Goal: Share content: Share content

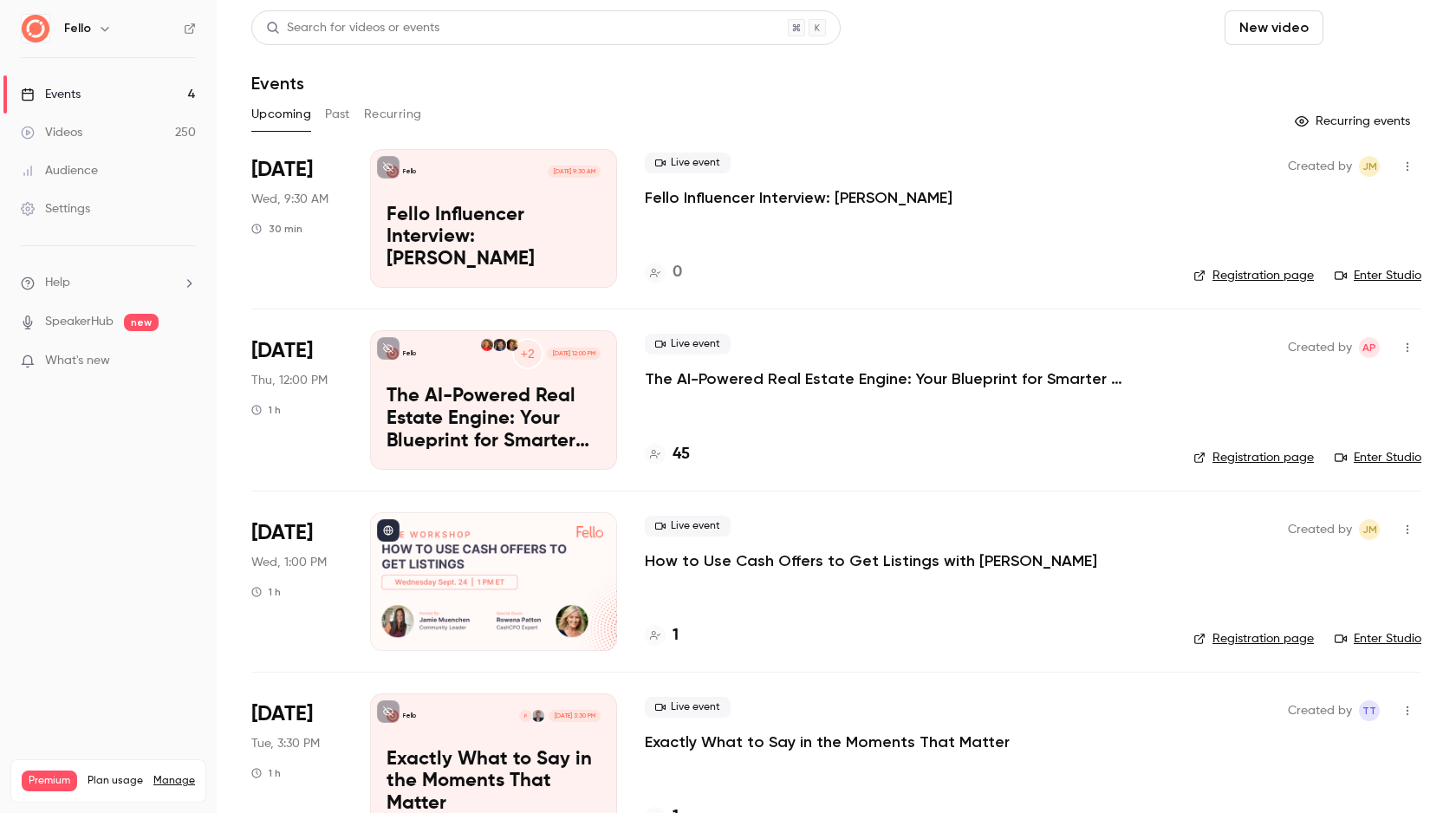
click at [1356, 22] on button "Schedule" at bounding box center [1376, 27] width 91 height 34
click at [1225, 38] on div at bounding box center [728, 406] width 1456 height 813
click at [1275, 33] on button "New video" at bounding box center [1274, 27] width 99 height 34
click at [1259, 119] on div "Upload" at bounding box center [1324, 120] width 132 height 18
click at [1250, 16] on button "New video" at bounding box center [1274, 27] width 99 height 34
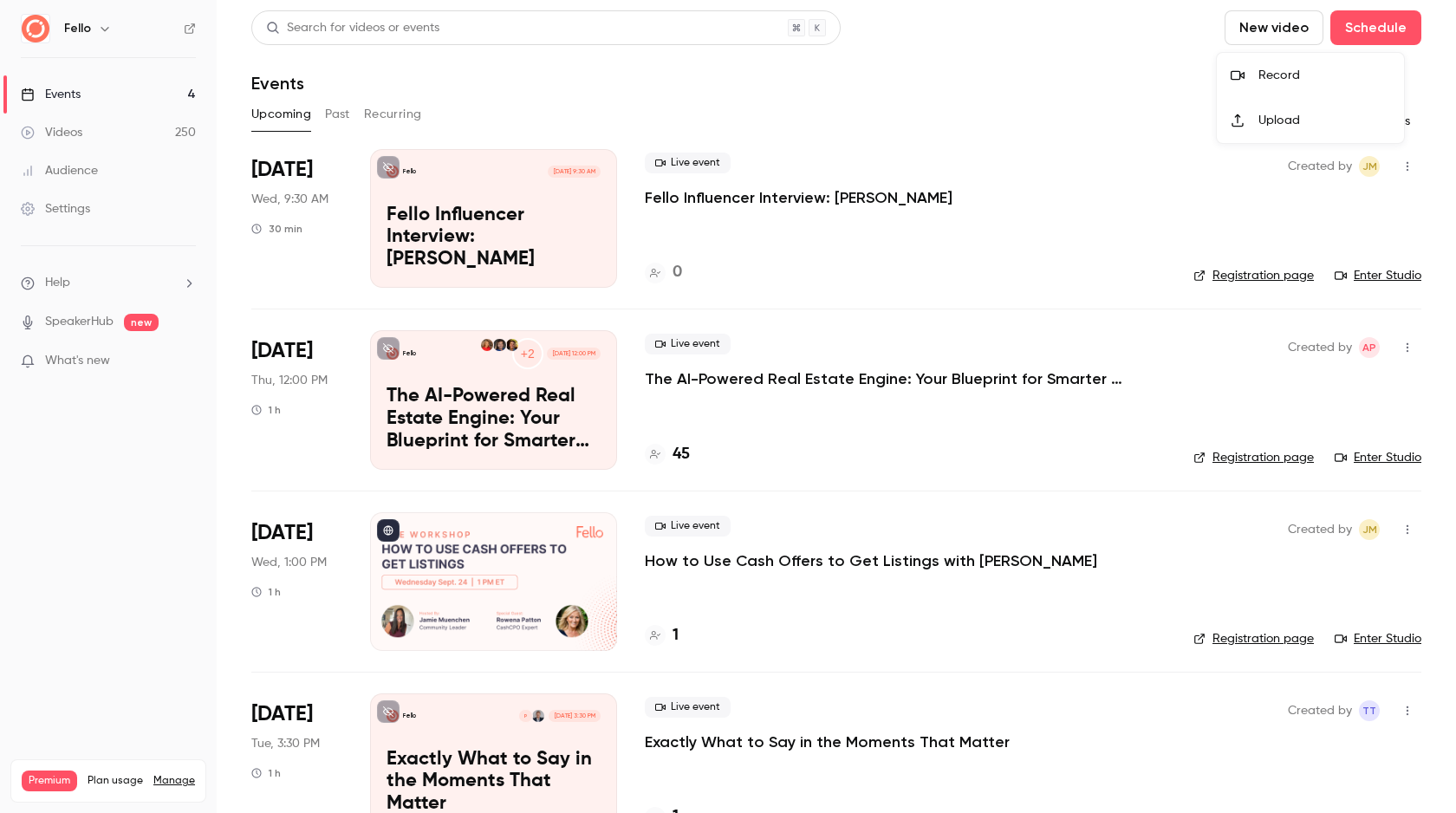
click at [1243, 76] on icon at bounding box center [1238, 76] width 14 height 10
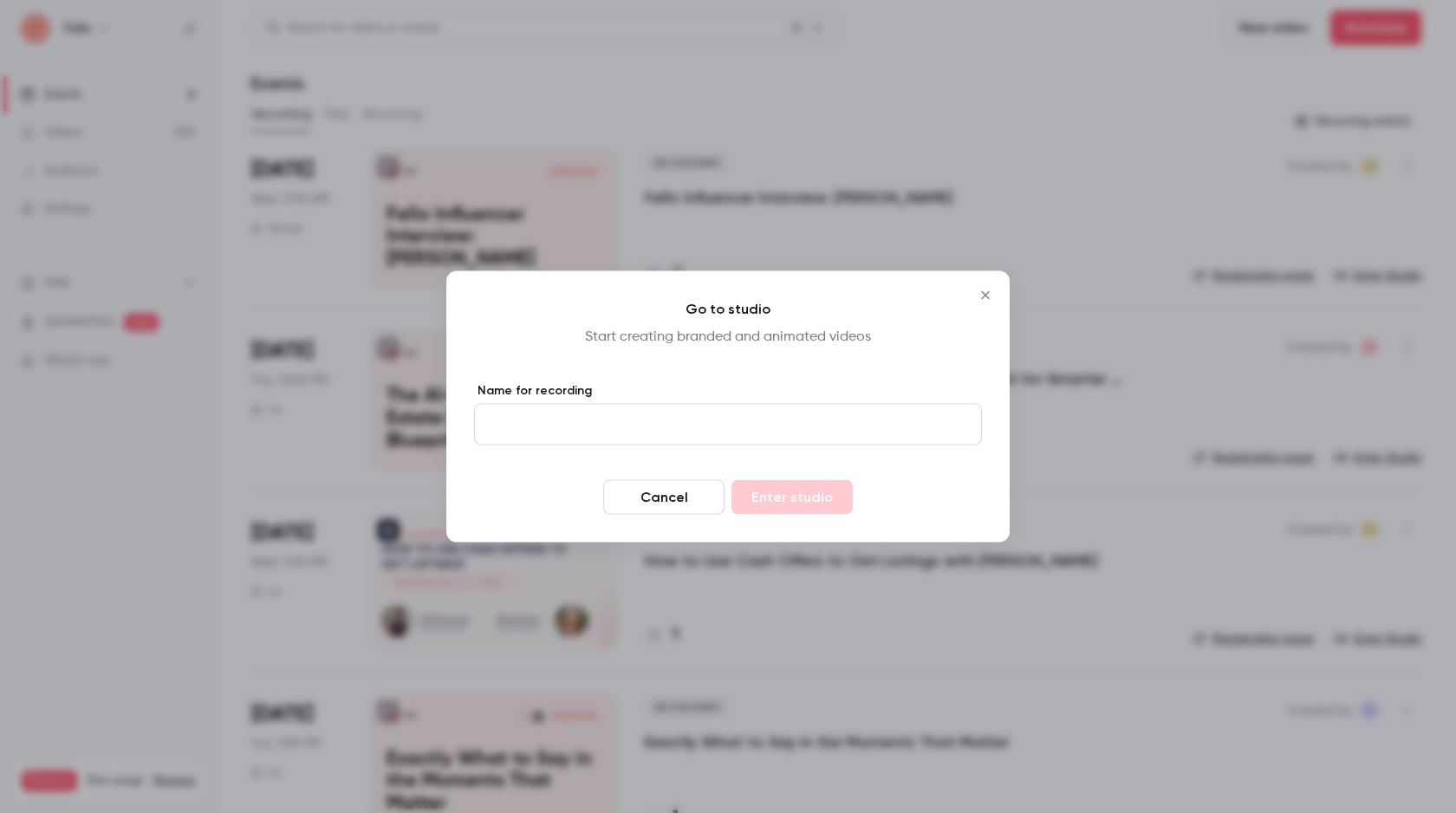
click at [750, 421] on input "Name for recording" at bounding box center [728, 424] width 508 height 41
type input "*****"
click at [831, 498] on button "Enter studio" at bounding box center [792, 497] width 121 height 34
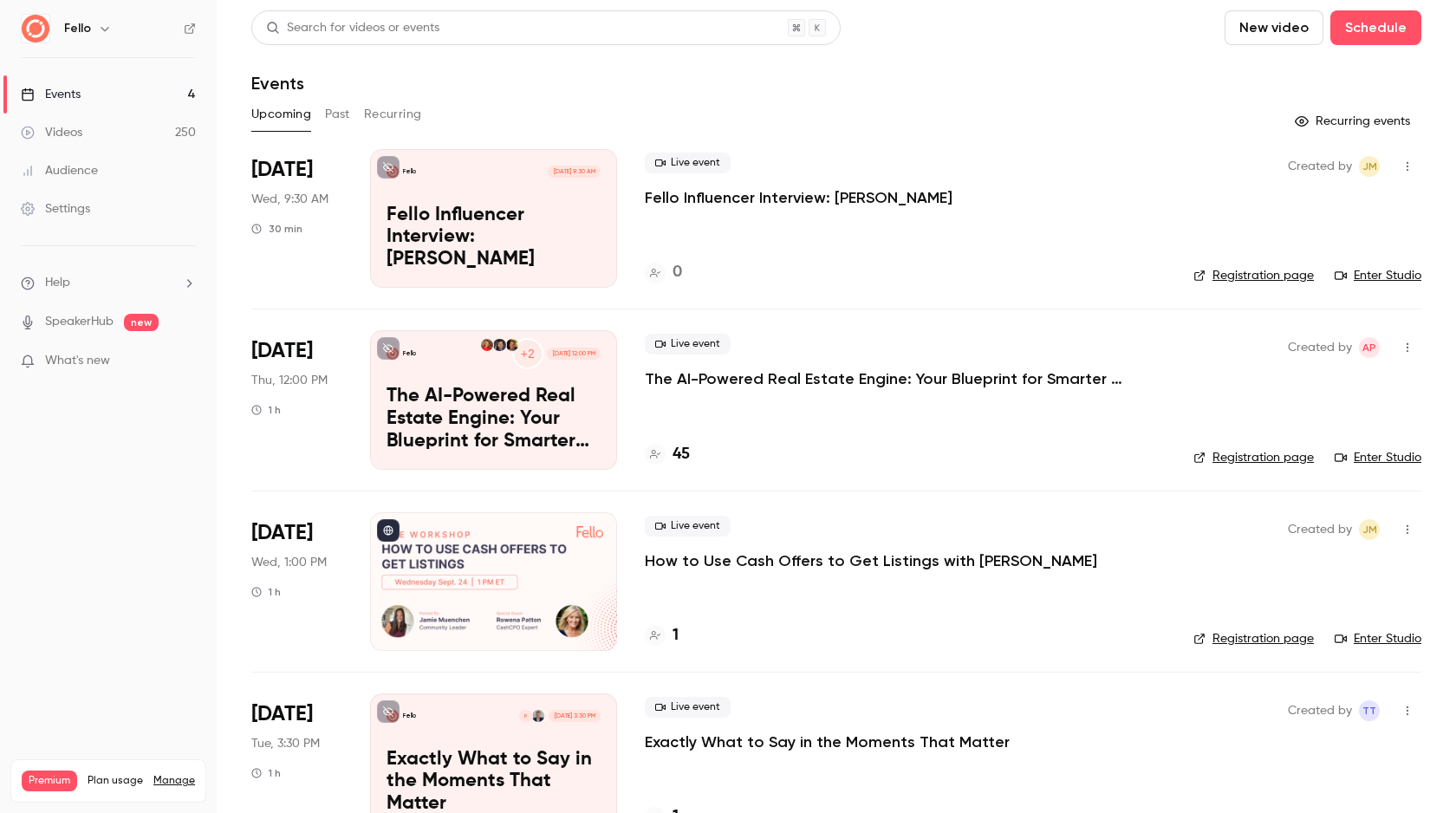
click at [83, 128] on link "Videos 250" at bounding box center [108, 132] width 217 height 38
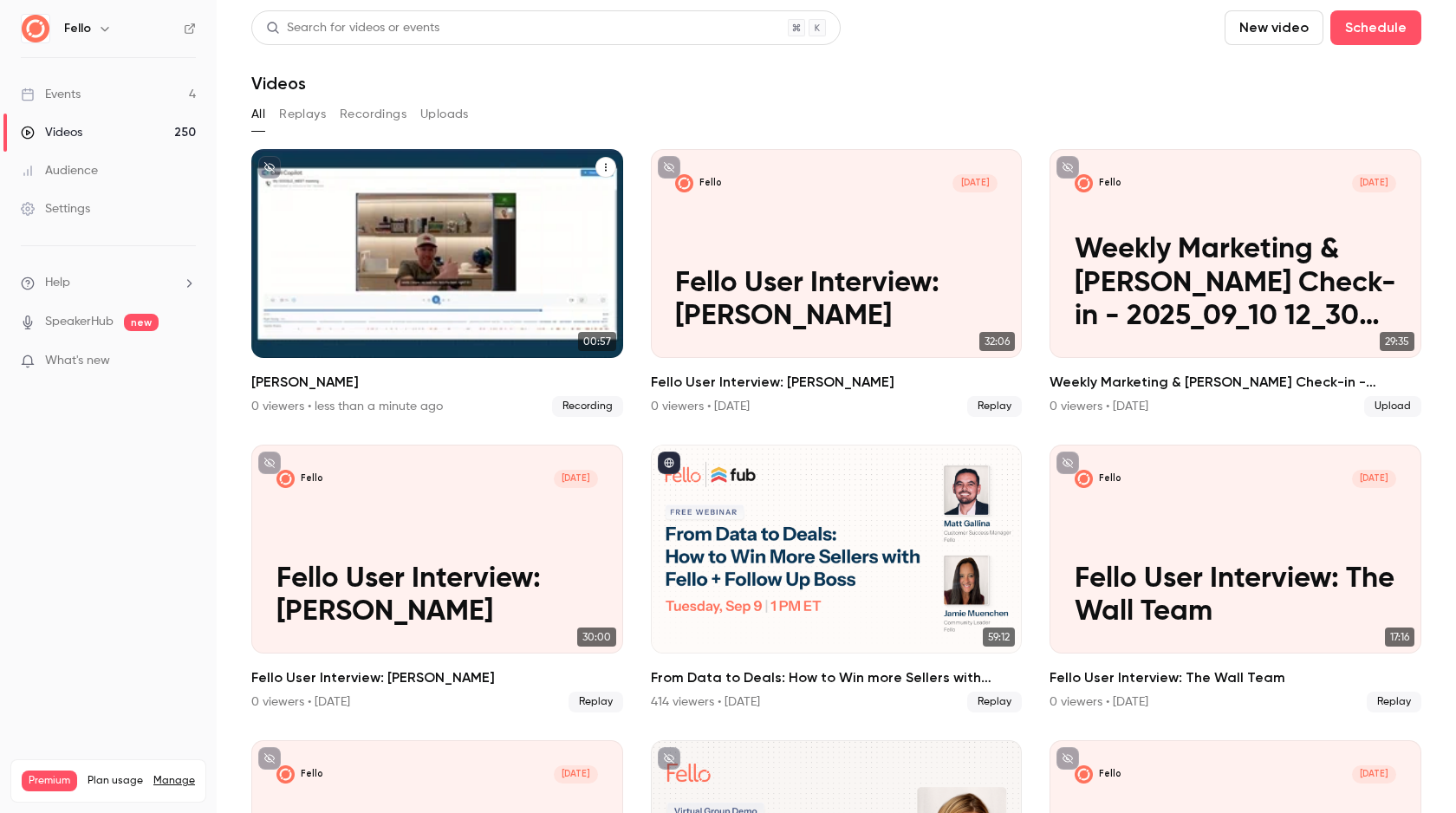
click at [540, 295] on div "Fello [DATE] [PERSON_NAME]" at bounding box center [436, 254] width 371 height 209
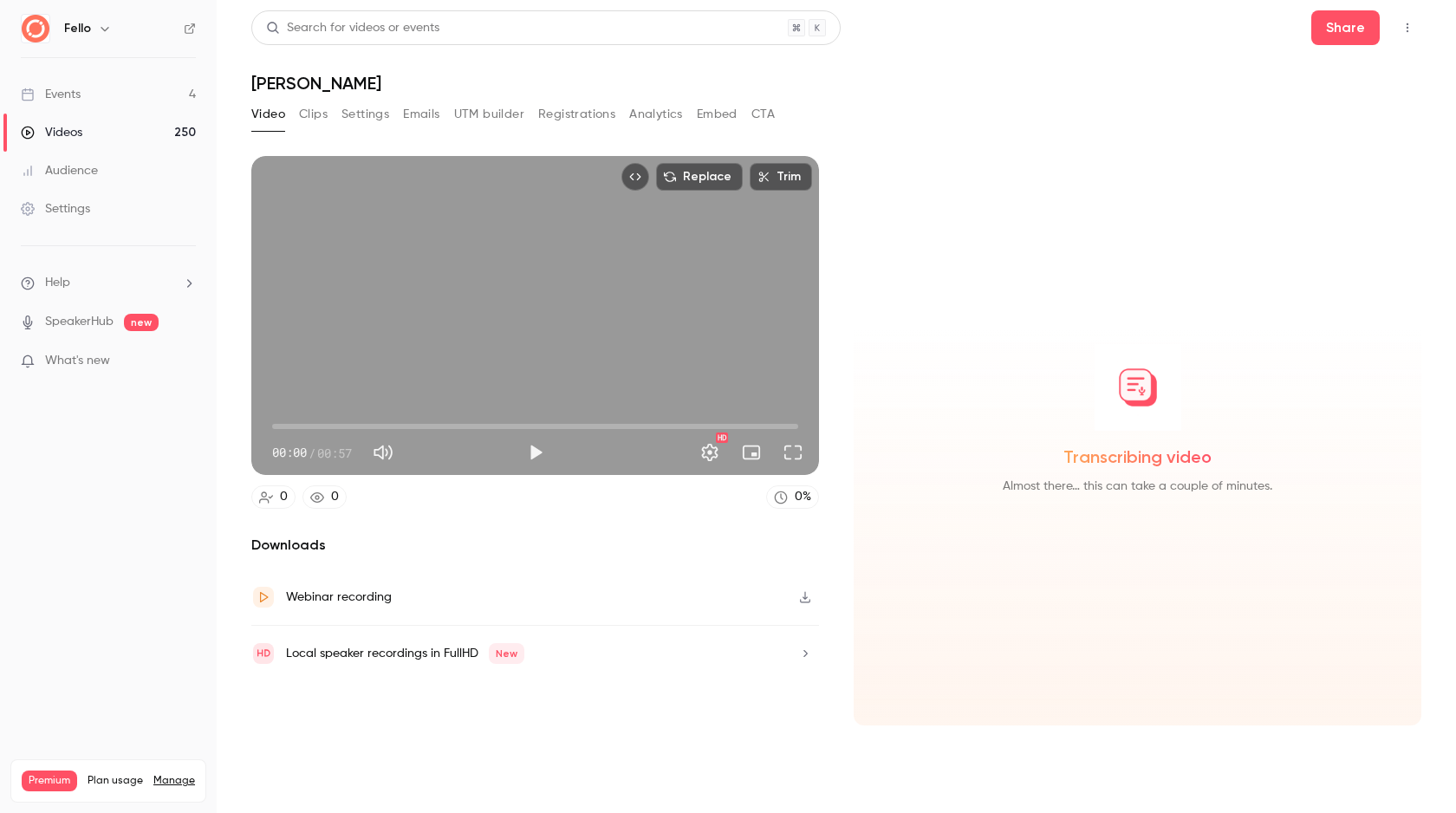
click at [805, 597] on icon "button" at bounding box center [805, 597] width 14 height 12
click at [91, 98] on link "Events 4" at bounding box center [108, 94] width 217 height 38
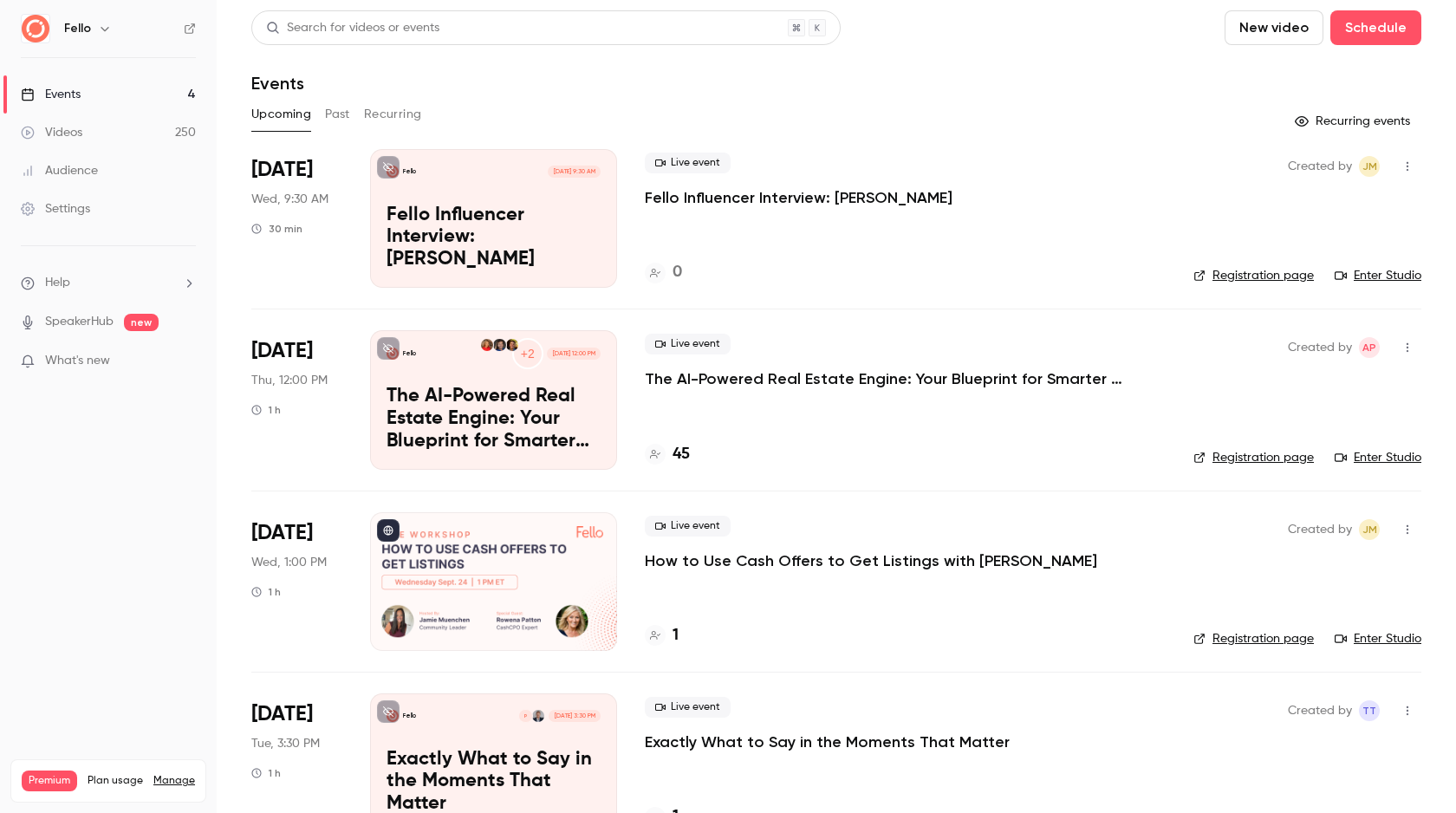
click at [93, 129] on link "Videos 250" at bounding box center [108, 132] width 217 height 38
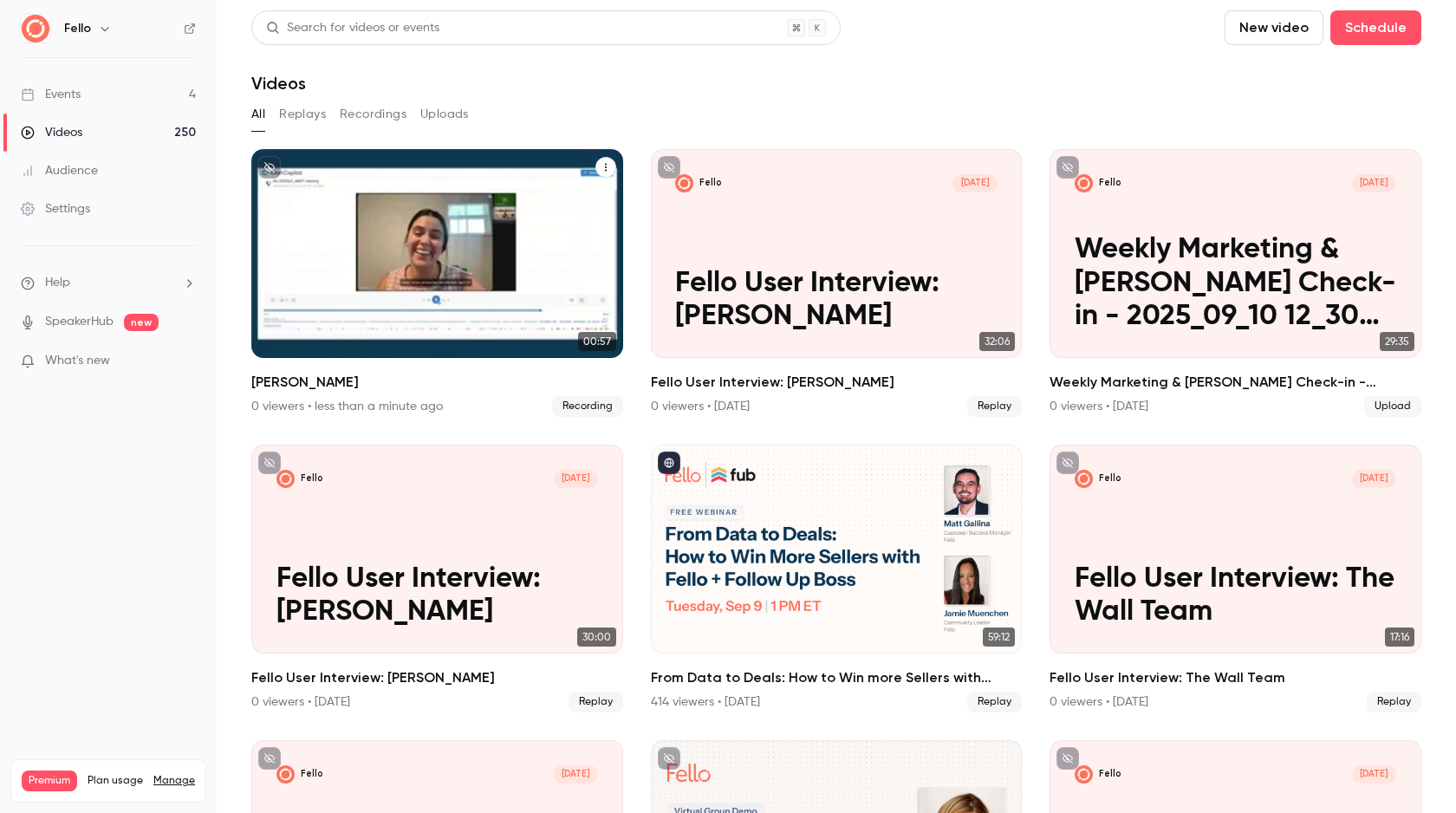
click at [602, 163] on icon "Murad" at bounding box center [606, 168] width 11 height 11
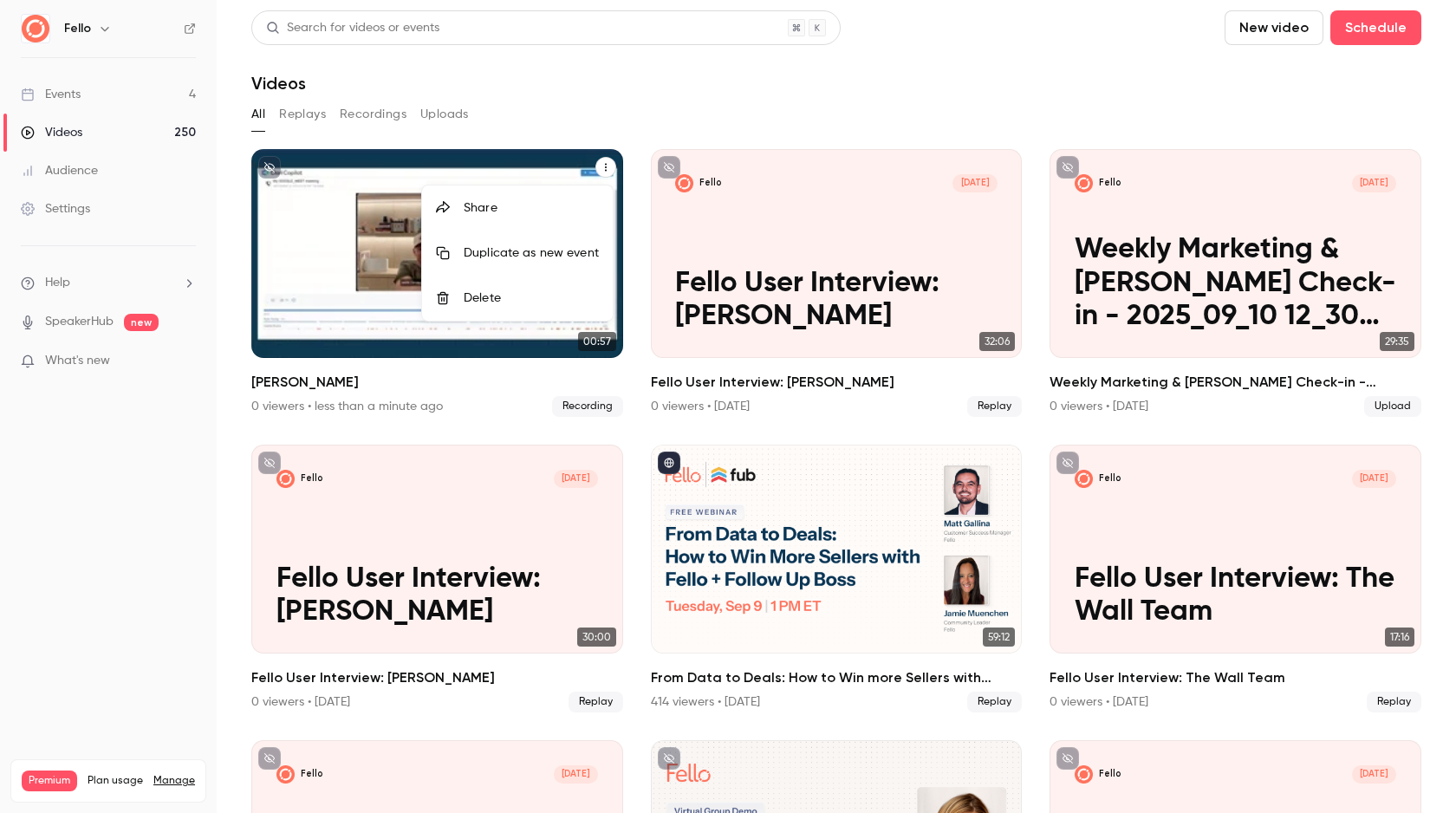
click at [604, 170] on div at bounding box center [728, 406] width 1456 height 813
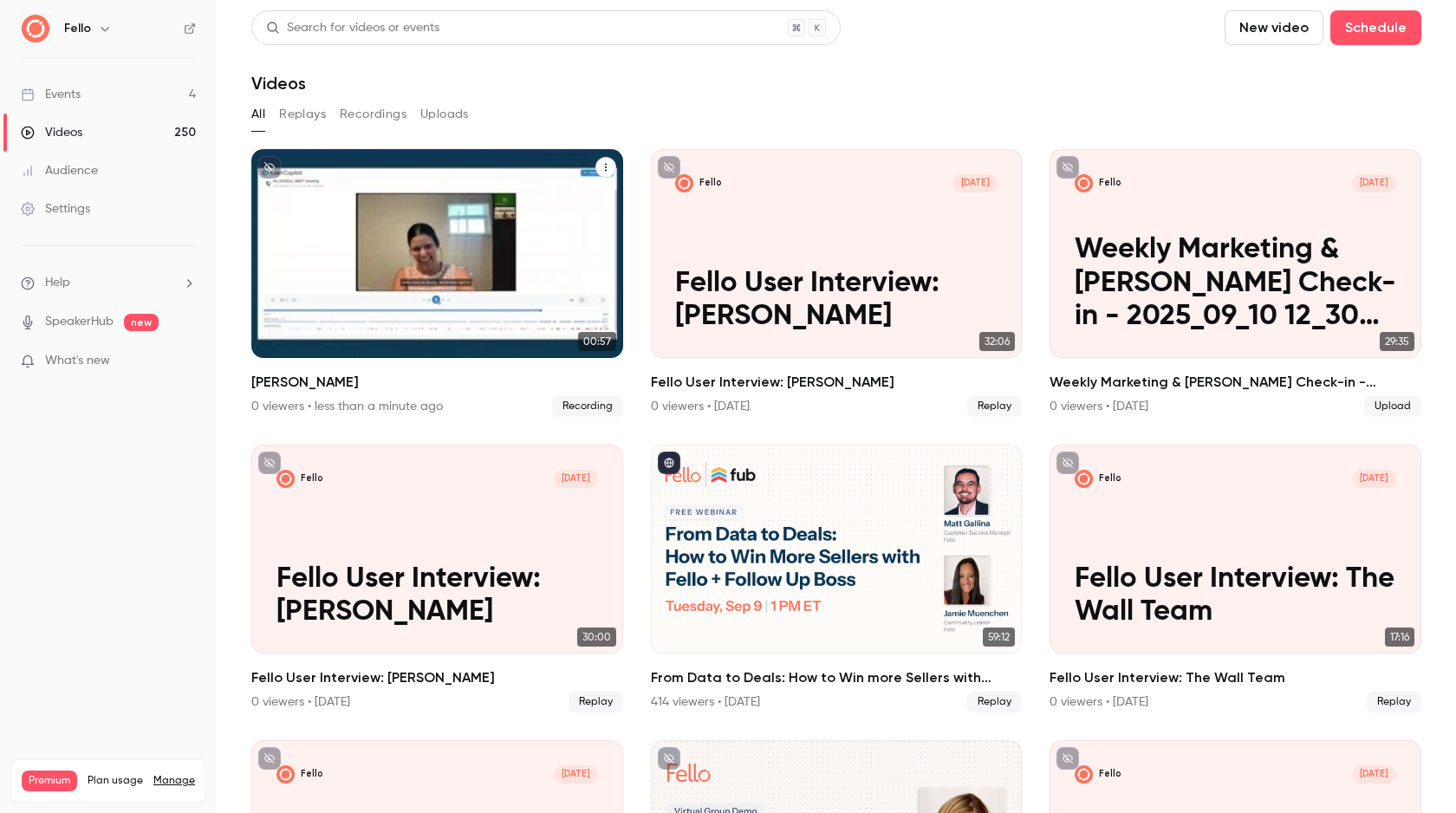
click at [603, 170] on icon "Murad" at bounding box center [606, 168] width 11 height 11
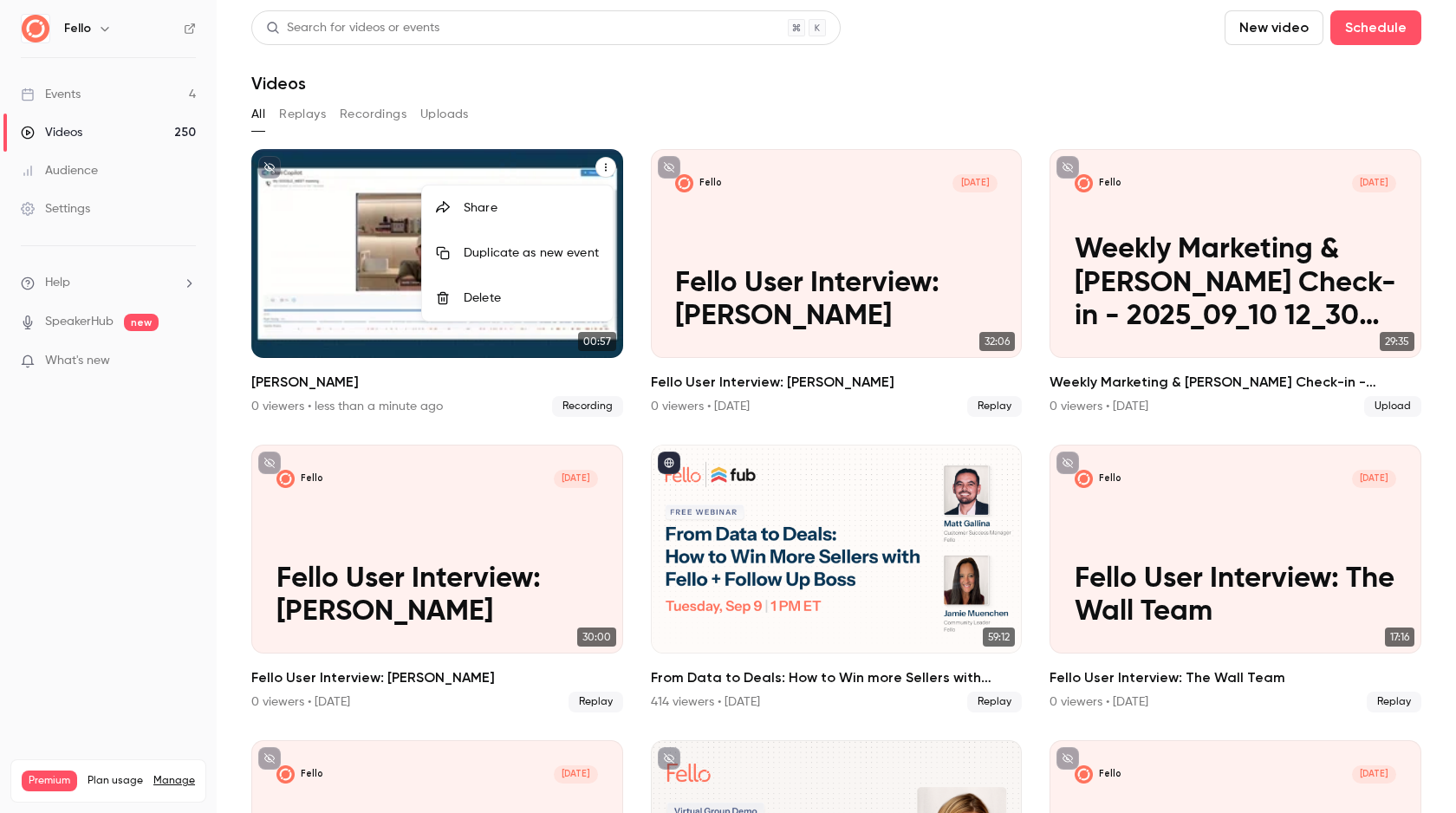
click at [483, 301] on div "Delete" at bounding box center [531, 299] width 135 height 18
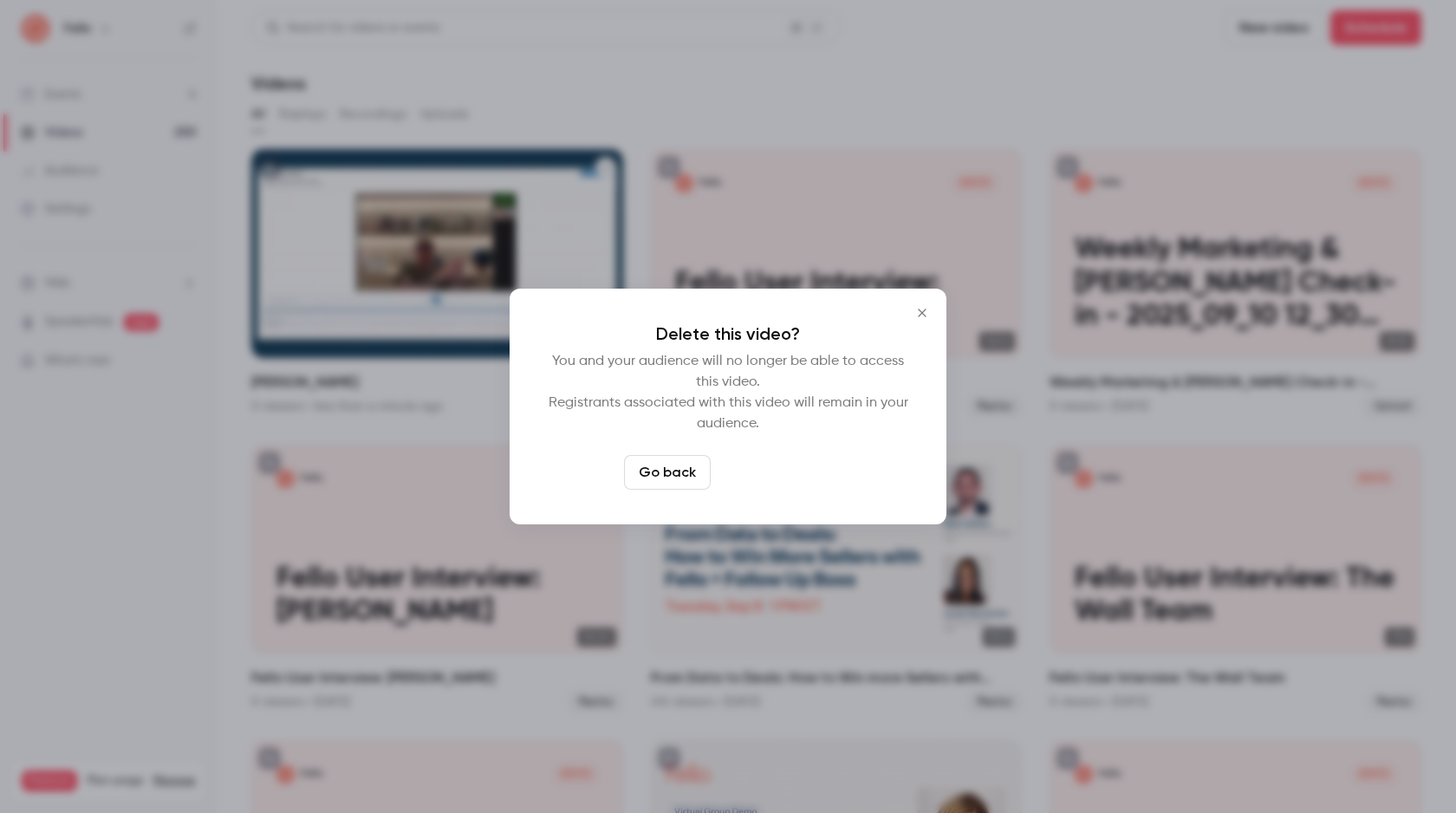
click at [779, 475] on button "Delete video" at bounding box center [775, 471] width 115 height 34
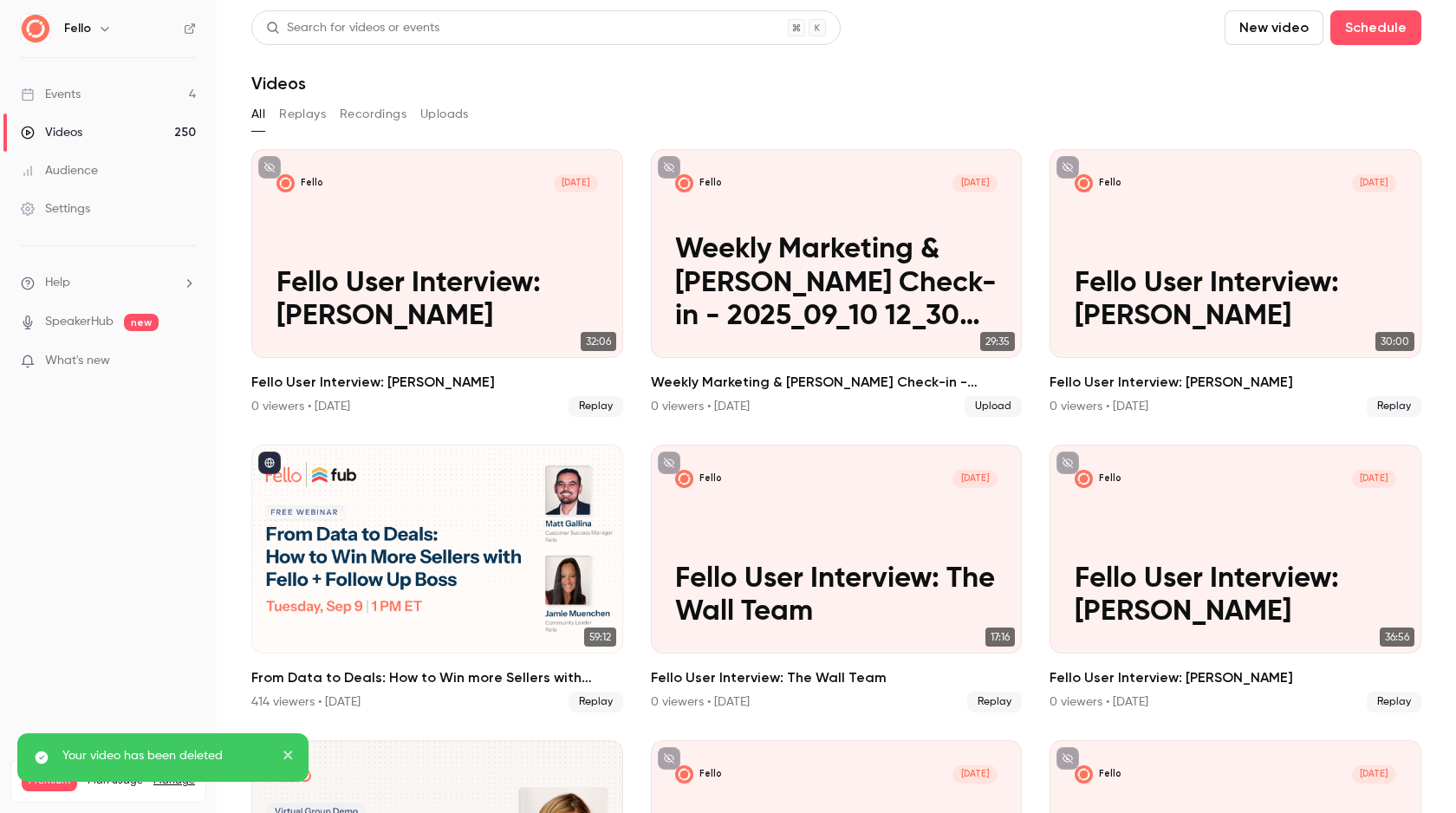
click at [107, 99] on link "Events 4" at bounding box center [108, 94] width 217 height 38
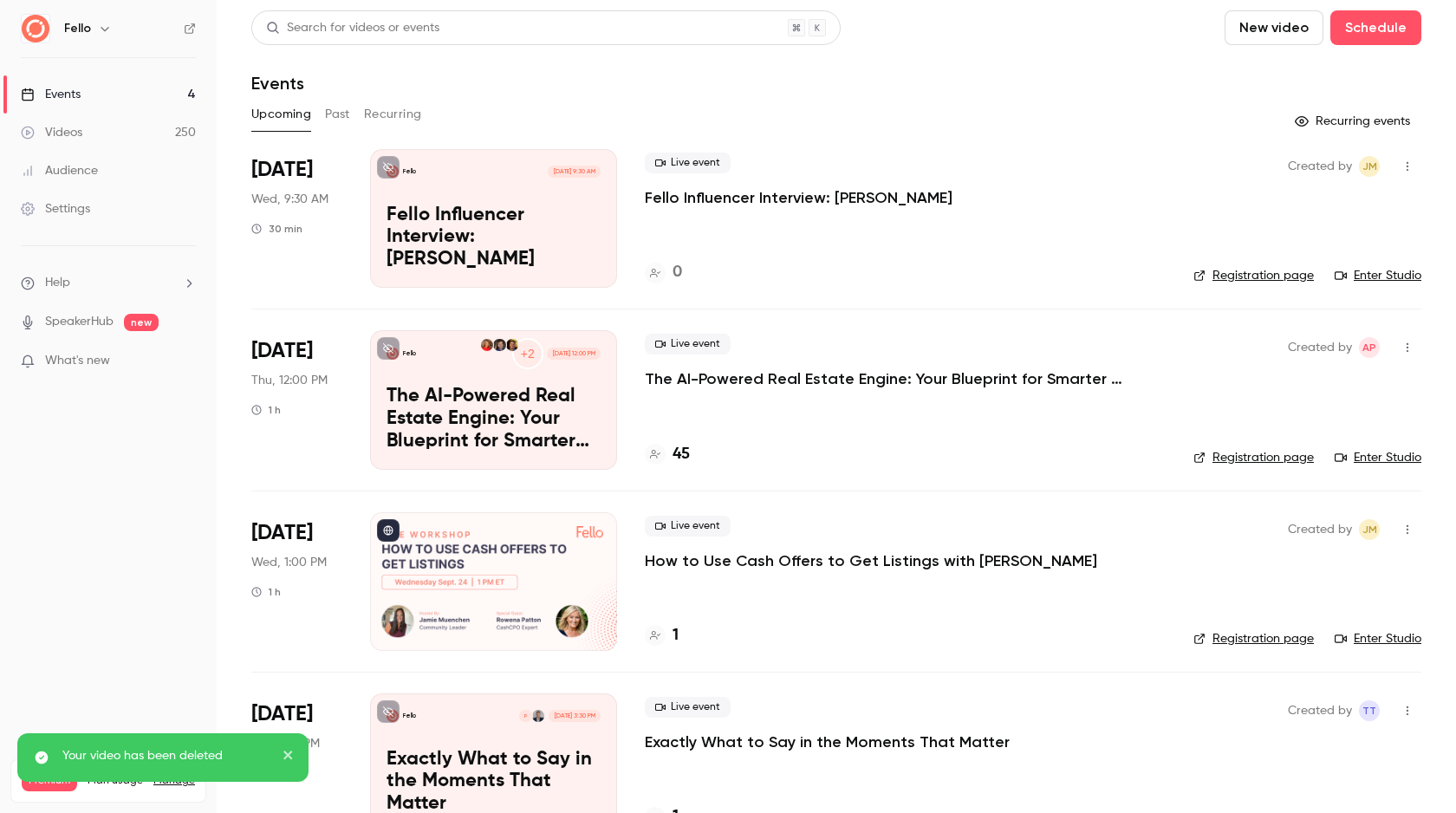
click at [1402, 169] on button "button" at bounding box center [1408, 167] width 28 height 28
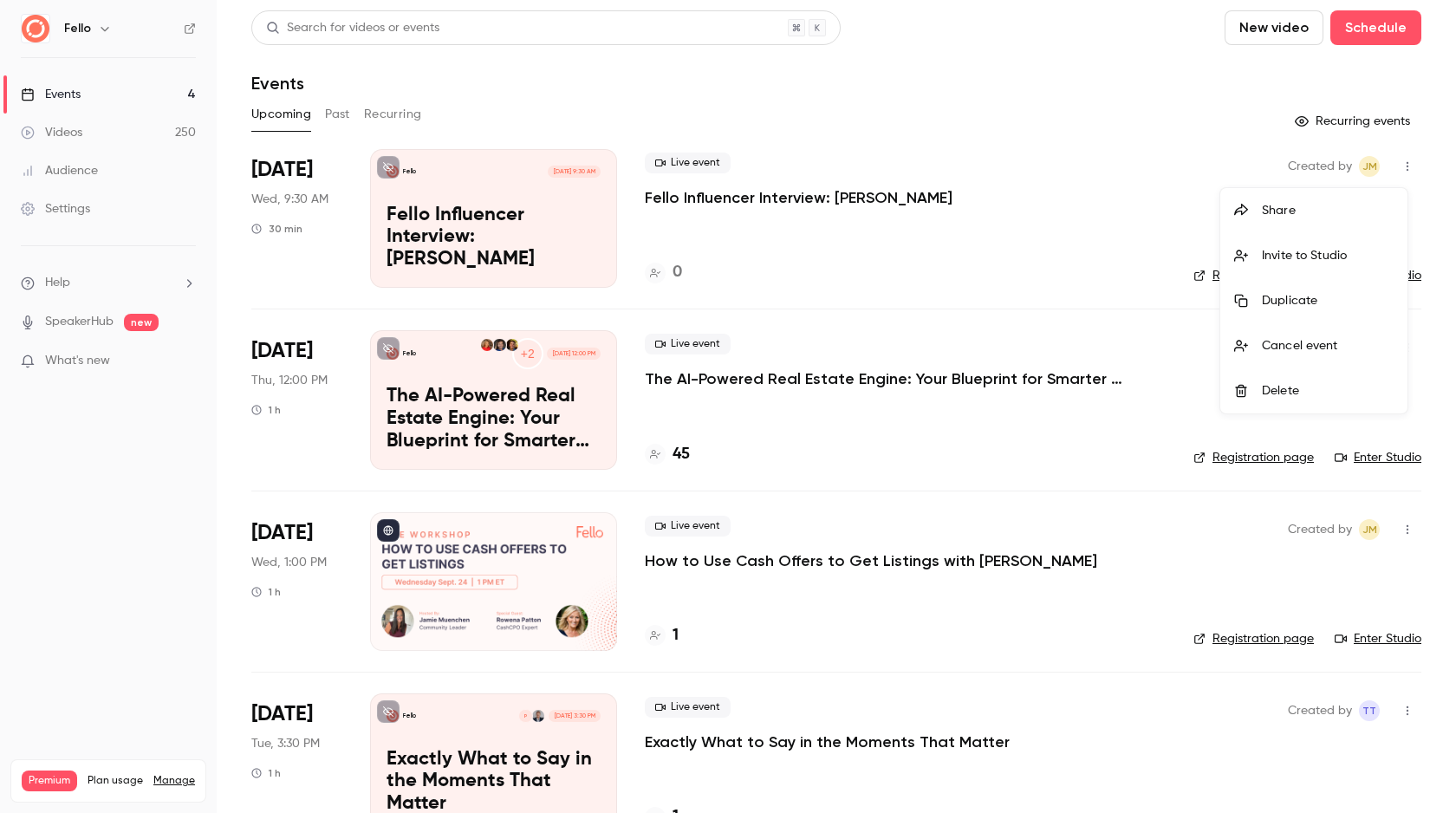
click at [1293, 229] on li "Share" at bounding box center [1314, 210] width 187 height 45
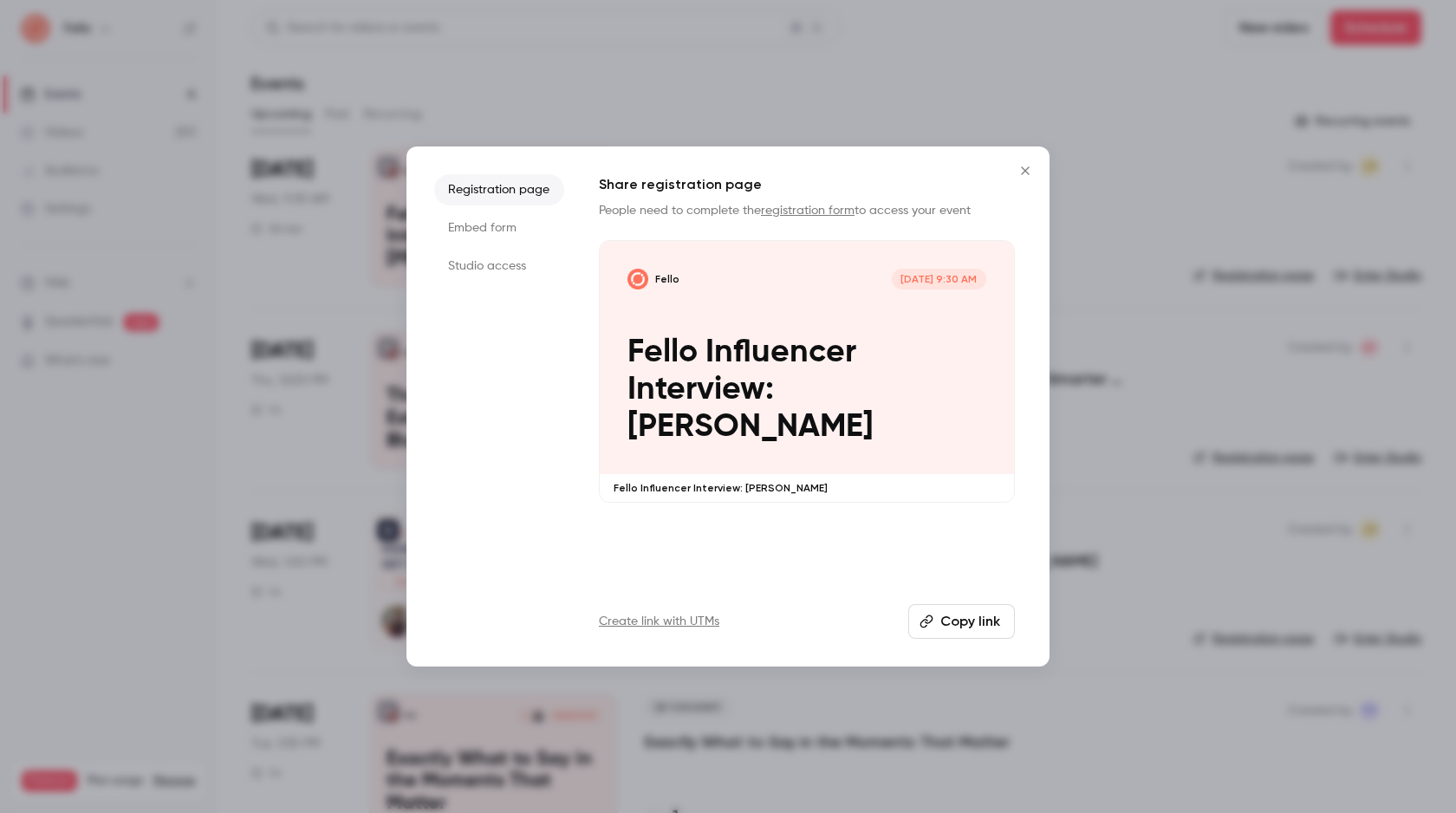
click at [495, 264] on li "Studio access" at bounding box center [500, 266] width 130 height 32
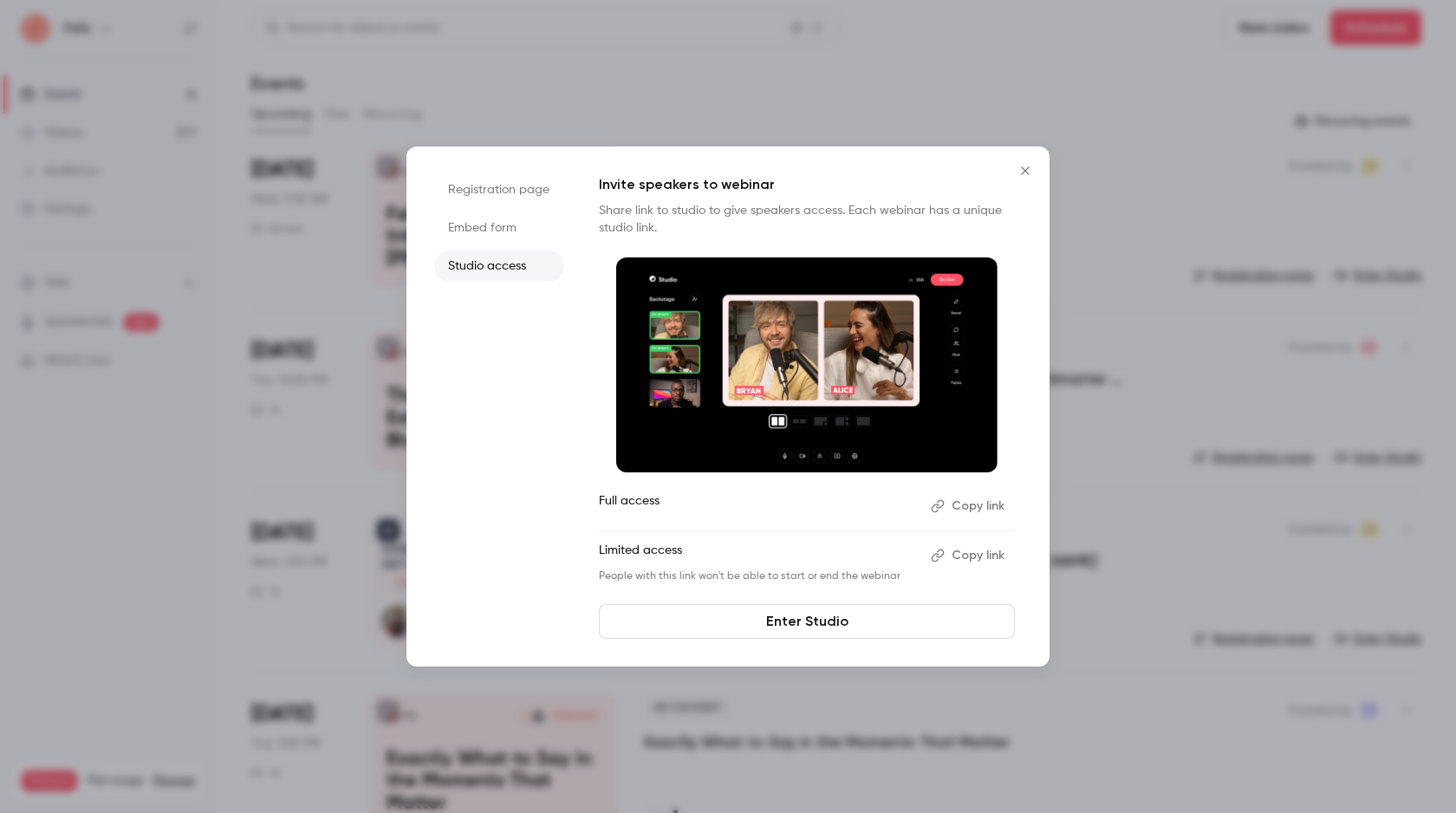
click at [980, 555] on button "Copy link" at bounding box center [969, 556] width 91 height 28
click at [1026, 169] on icon "Close" at bounding box center [1025, 170] width 8 height 8
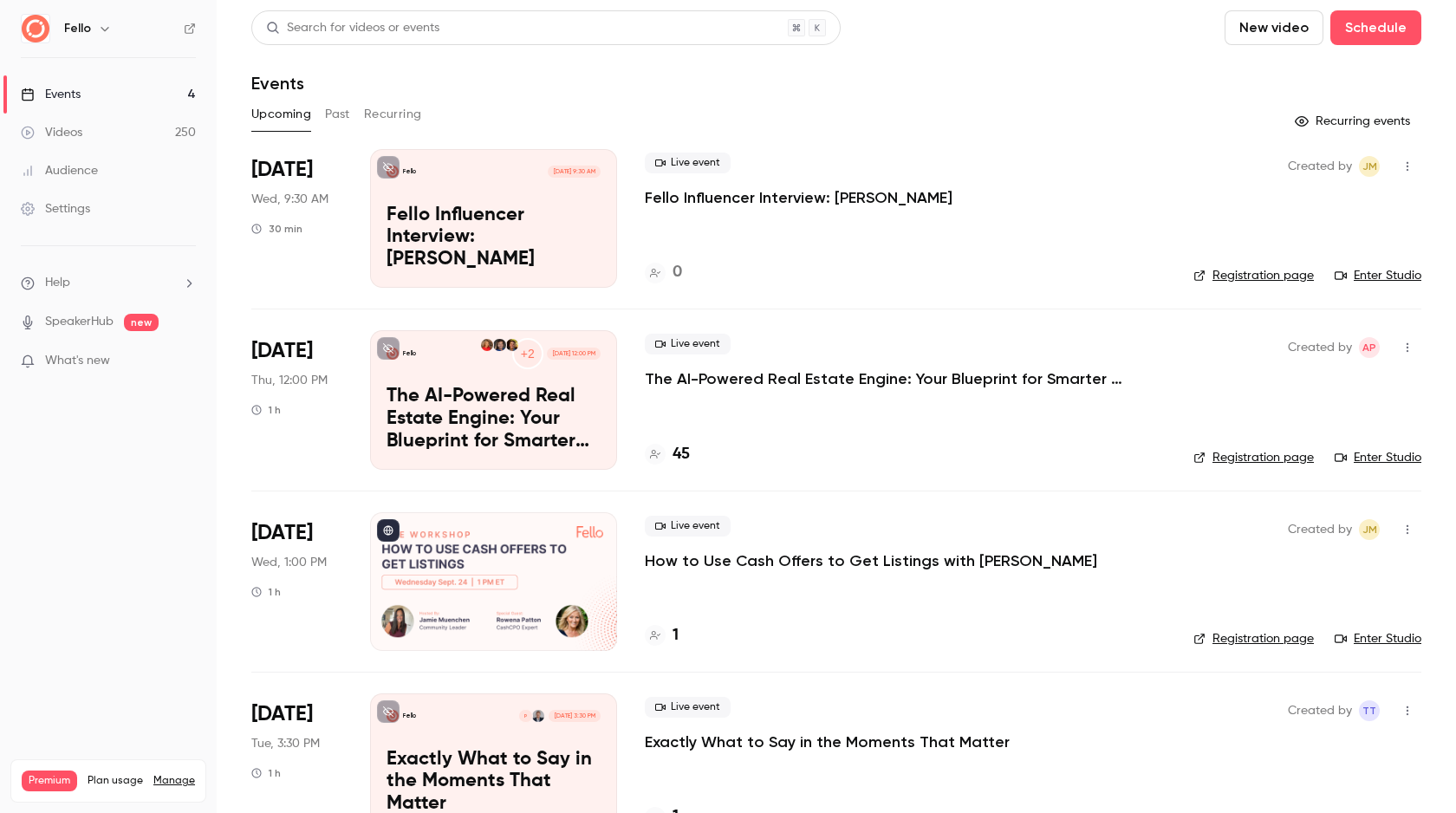
click at [61, 95] on div "Events" at bounding box center [51, 95] width 60 height 18
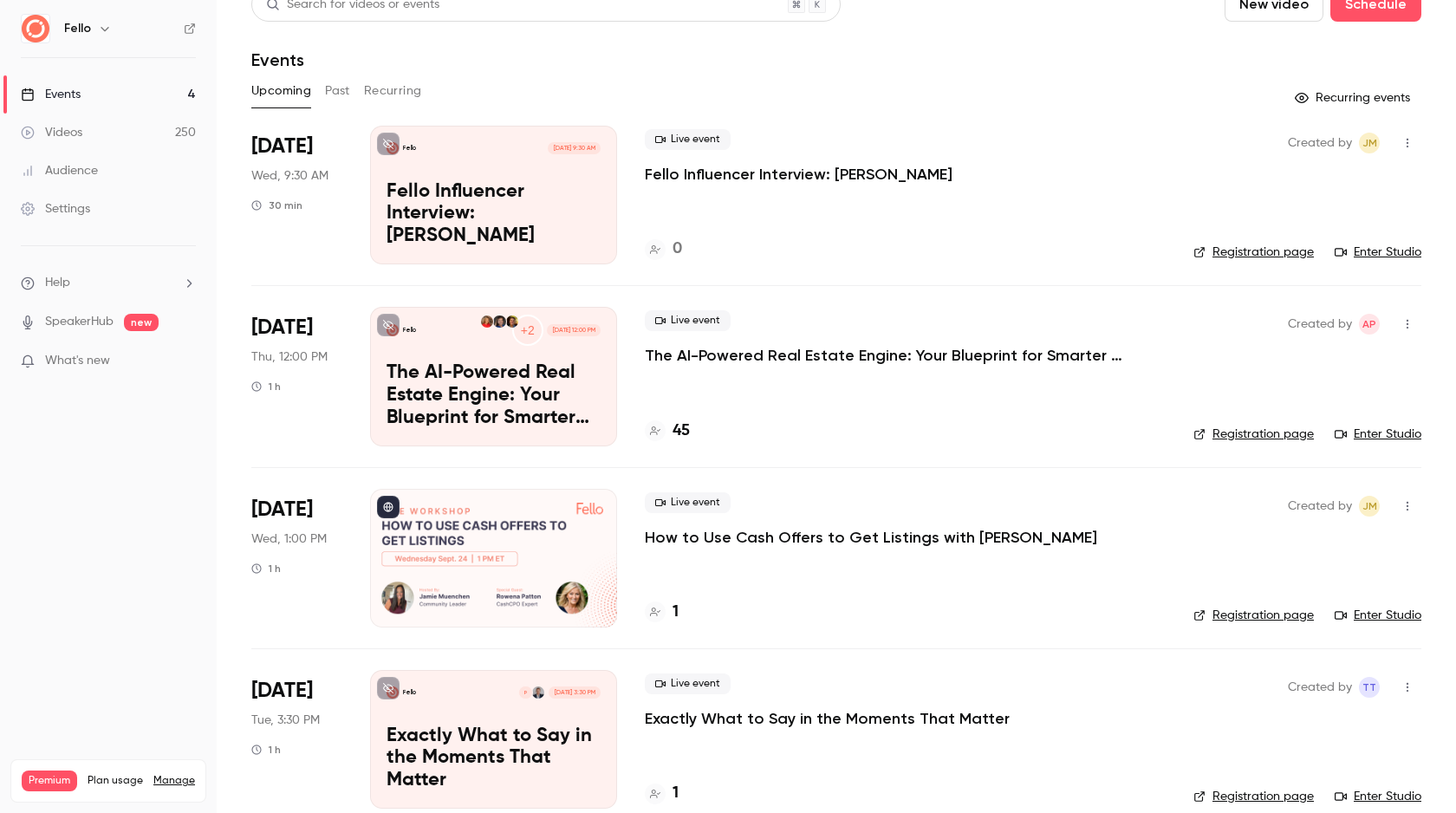
scroll to position [50, 0]
